Goal: Information Seeking & Learning: Learn about a topic

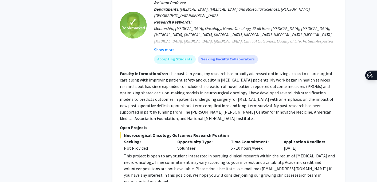
scroll to position [505, 0]
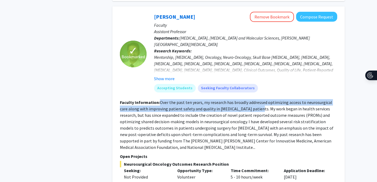
drag, startPoint x: 159, startPoint y: 90, endPoint x: 246, endPoint y: 97, distance: 87.5
click at [246, 99] on fg-read-more "Over the past ten years, my research has broadly addressed optimizing access to…" at bounding box center [226, 124] width 213 height 50
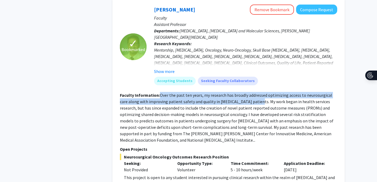
scroll to position [512, 0]
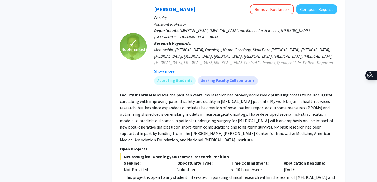
click at [237, 102] on fg-read-more "Over the past ten years, my research has broadly addressed optimizing access to…" at bounding box center [226, 117] width 213 height 50
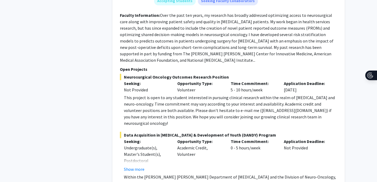
scroll to position [594, 0]
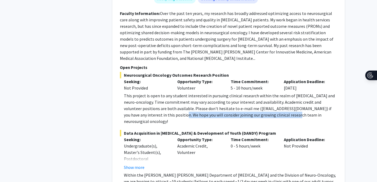
drag, startPoint x: 161, startPoint y: 96, endPoint x: 272, endPoint y: 95, distance: 111.2
click at [272, 95] on div "This project is open to any student interested in pursuing clinical research wi…" at bounding box center [230, 108] width 213 height 32
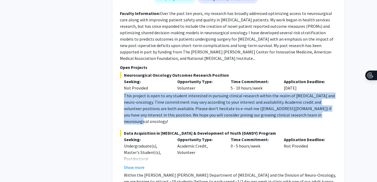
drag, startPoint x: 312, startPoint y: 95, endPoint x: 124, endPoint y: 77, distance: 188.1
click at [124, 92] on div "This project is open to any student interested in pursuing clinical research wi…" at bounding box center [230, 108] width 213 height 32
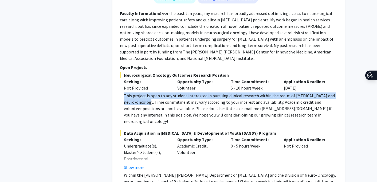
drag, startPoint x: 124, startPoint y: 76, endPoint x: 141, endPoint y: 81, distance: 18.1
click at [141, 92] on div "This project is open to any student interested in pursuing clinical research wi…" at bounding box center [230, 108] width 213 height 32
drag, startPoint x: 142, startPoint y: 83, endPoint x: 124, endPoint y: 77, distance: 19.2
click at [124, 92] on div "This project is open to any student interested in pursuing clinical research wi…" at bounding box center [230, 108] width 213 height 32
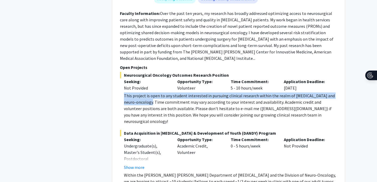
click at [124, 92] on div "This project is open to any student interested in pursuing clinical research wi…" at bounding box center [230, 108] width 213 height 32
drag, startPoint x: 124, startPoint y: 77, endPoint x: 141, endPoint y: 83, distance: 18.4
click at [141, 92] on div "This project is open to any student interested in pursuing clinical research wi…" at bounding box center [230, 108] width 213 height 32
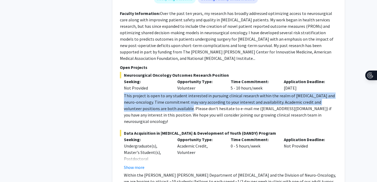
drag, startPoint x: 124, startPoint y: 76, endPoint x: 175, endPoint y: 90, distance: 52.8
click at [175, 92] on div "This project is open to any student interested in pursuing clinical research wi…" at bounding box center [230, 108] width 213 height 32
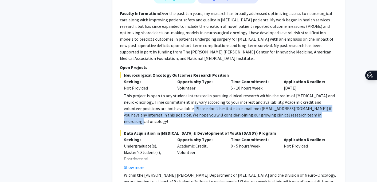
drag, startPoint x: 175, startPoint y: 89, endPoint x: 312, endPoint y: 94, distance: 137.2
click at [312, 94] on div "This project is open to any student interested in pursuing clinical research wi…" at bounding box center [230, 108] width 213 height 32
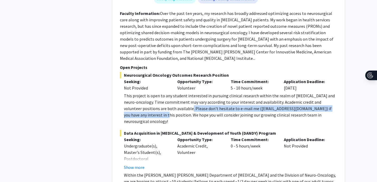
drag, startPoint x: 175, startPoint y: 89, endPoint x: 139, endPoint y: 95, distance: 36.3
click at [139, 95] on div "This project is open to any student interested in pursuing clinical research wi…" at bounding box center [230, 108] width 213 height 32
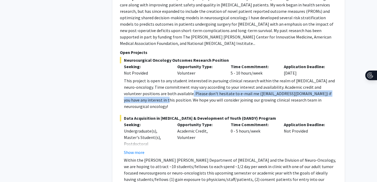
scroll to position [609, 0]
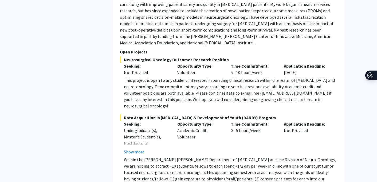
click at [146, 80] on div "This project is open to any student interested in pursuing clinical research wi…" at bounding box center [230, 93] width 213 height 32
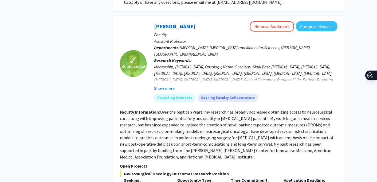
scroll to position [471, 0]
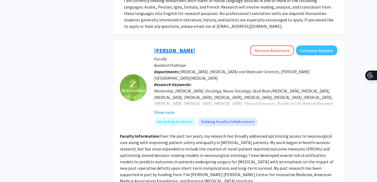
click at [175, 47] on link "[PERSON_NAME]" at bounding box center [174, 50] width 41 height 7
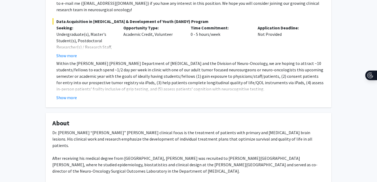
scroll to position [149, 0]
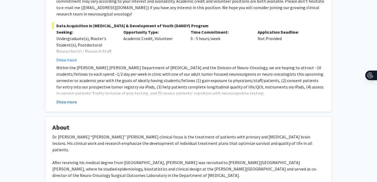
click at [70, 98] on button "Show more" at bounding box center [66, 101] width 21 height 6
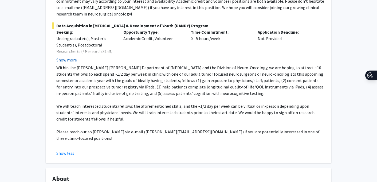
click at [72, 57] on button "Show more" at bounding box center [66, 60] width 21 height 6
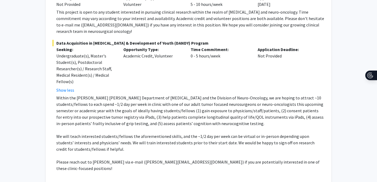
scroll to position [132, 0]
click at [65, 86] on button "Show less" at bounding box center [65, 89] width 18 height 6
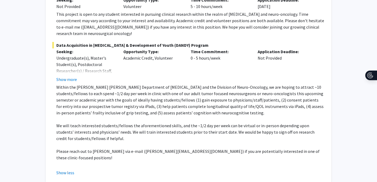
scroll to position [129, 0]
click at [73, 76] on button "Show more" at bounding box center [66, 79] width 21 height 6
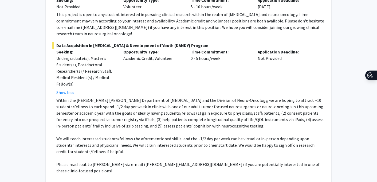
click at [71, 181] on button "Show less" at bounding box center [65, 185] width 18 height 6
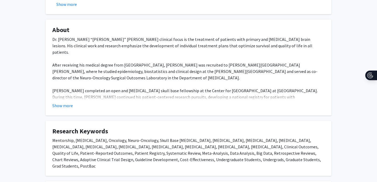
scroll to position [273, 0]
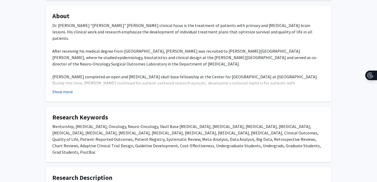
click at [68, 88] on button "Show more" at bounding box center [62, 91] width 21 height 6
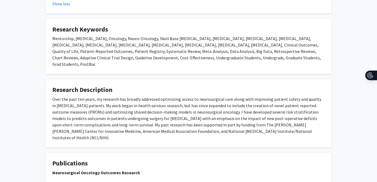
scroll to position [379, 0]
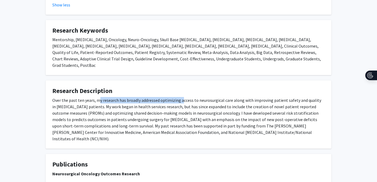
drag, startPoint x: 97, startPoint y: 82, endPoint x: 179, endPoint y: 82, distance: 82.4
click at [179, 97] on div "Over the past ten years, my research has broadly addressed optimizing access to…" at bounding box center [188, 119] width 272 height 45
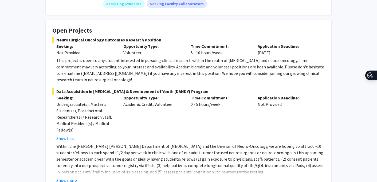
scroll to position [85, 0]
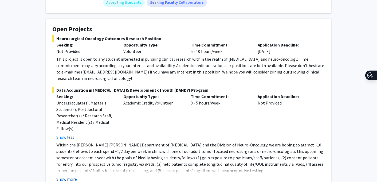
click at [66, 176] on button "Show more" at bounding box center [66, 179] width 21 height 6
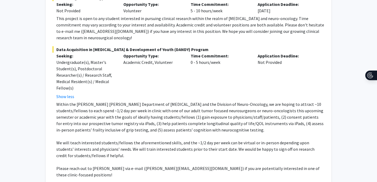
scroll to position [120, 0]
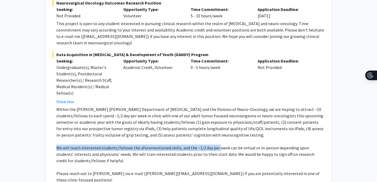
drag, startPoint x: 57, startPoint y: 141, endPoint x: 218, endPoint y: 139, distance: 160.6
click at [218, 144] on p "We will teach interested students/fellows the aforementioned skills, and the ~1…" at bounding box center [190, 153] width 268 height 19
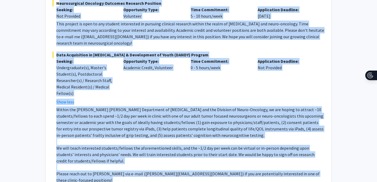
scroll to position [151, 0]
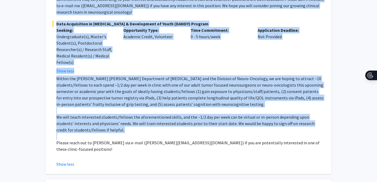
drag, startPoint x: 56, startPoint y: 71, endPoint x: 259, endPoint y: 129, distance: 210.7
click at [259, 129] on fg-project-list "Neurosurgical Oncology Outcomes Research Position Seeking: Not Provided Opportu…" at bounding box center [188, 68] width 272 height 198
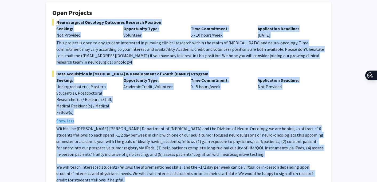
scroll to position [100, 0]
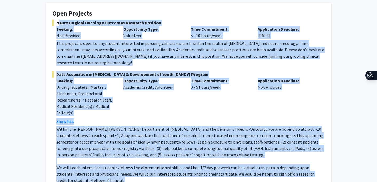
click at [194, 104] on div "Time Commitment: 0 - 5 hours/week" at bounding box center [219, 100] width 67 height 47
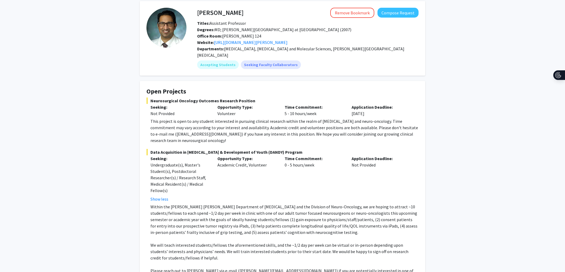
scroll to position [24, 0]
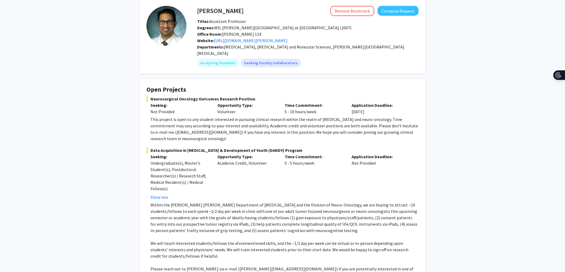
click at [140, 3] on fg-card "Raj Mukherjee Remove Bookmark Compose Request Titles: Assistant Professor Degre…" at bounding box center [282, 36] width 285 height 75
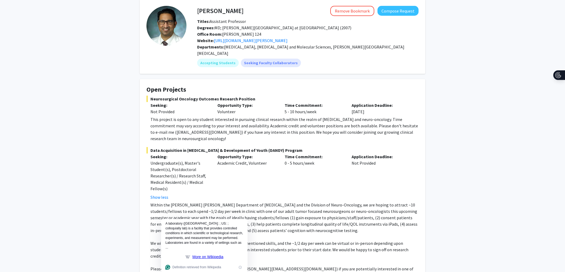
click at [142, 16] on fg-card "Raj Mukherjee Remove Bookmark Compose Request Titles: Assistant Professor Degre…" at bounding box center [282, 36] width 285 height 75
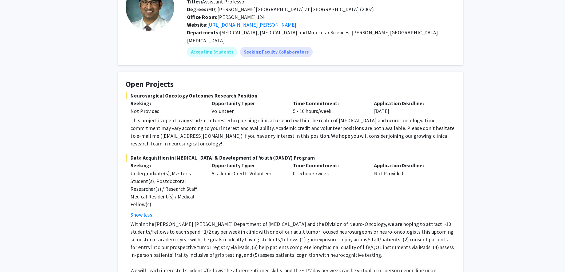
scroll to position [0, 0]
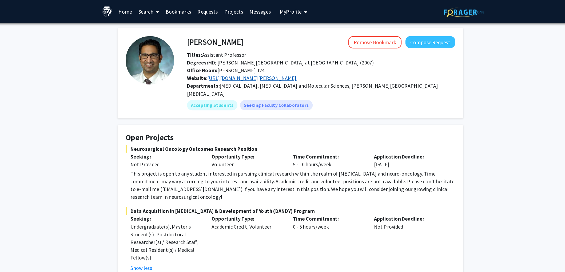
click at [229, 63] on link "https://www.hopkinsmedicine.org/profiles/results/directory/profile/10004317/deb…" at bounding box center [251, 64] width 74 height 5
